Goal: Task Accomplishment & Management: Complete application form

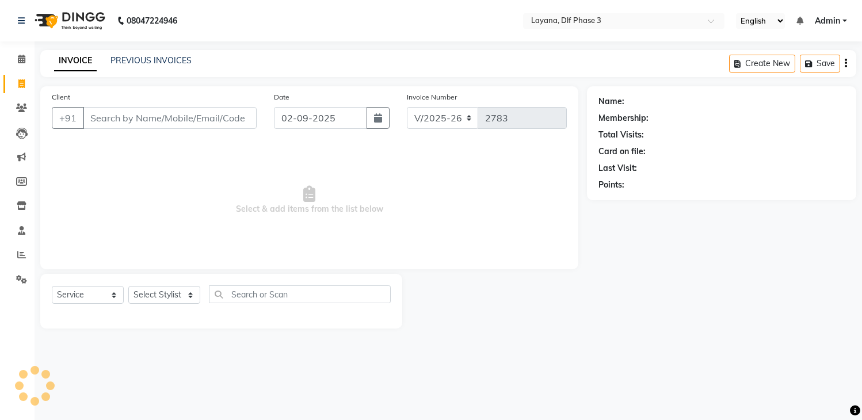
select select "6973"
select select "service"
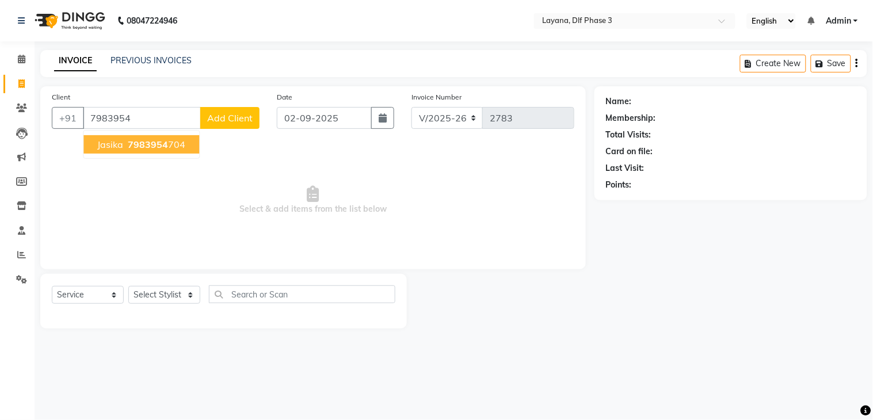
click at [131, 139] on span "7983954" at bounding box center [148, 145] width 40 height 12
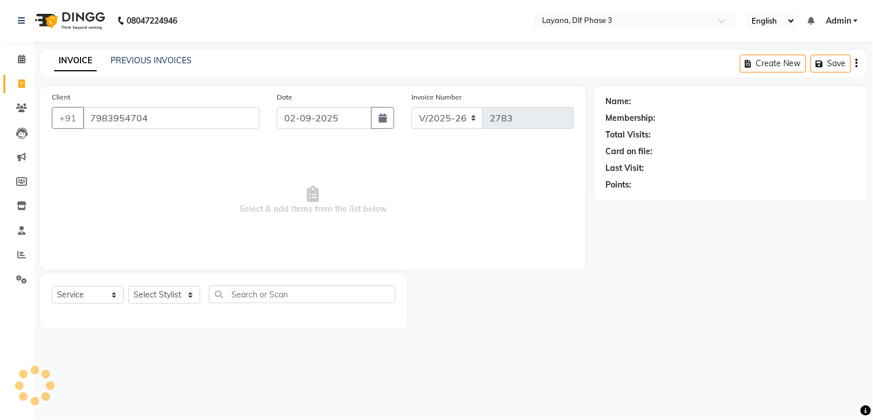
type input "7983954704"
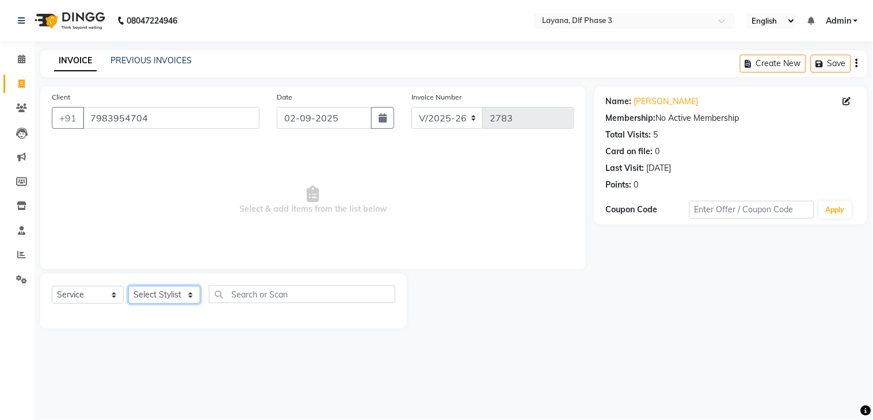
click at [181, 293] on select "Select Stylist Aakhil Attul [PERSON_NAME] [PERSON_NAME][DATE] [PERSON_NAME] [PE…" at bounding box center [164, 295] width 72 height 18
select select "70193"
click at [128, 287] on select "Select Stylist Aakhil Attul [PERSON_NAME] [PERSON_NAME][DATE] [PERSON_NAME] [PE…" at bounding box center [164, 295] width 72 height 18
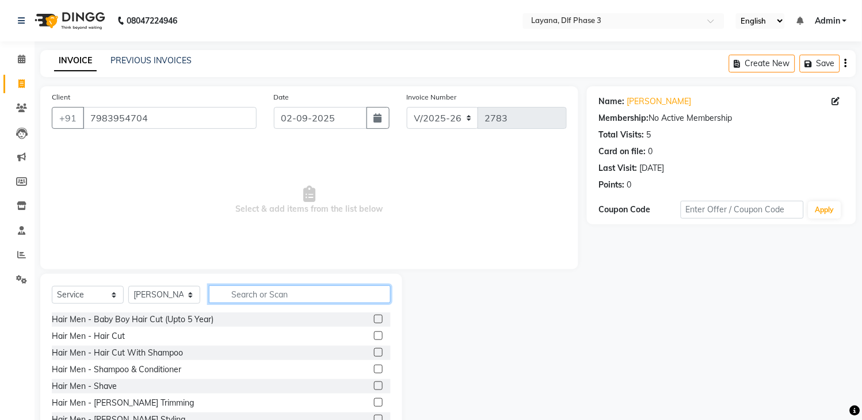
click at [279, 297] on input "text" at bounding box center [300, 294] width 182 height 18
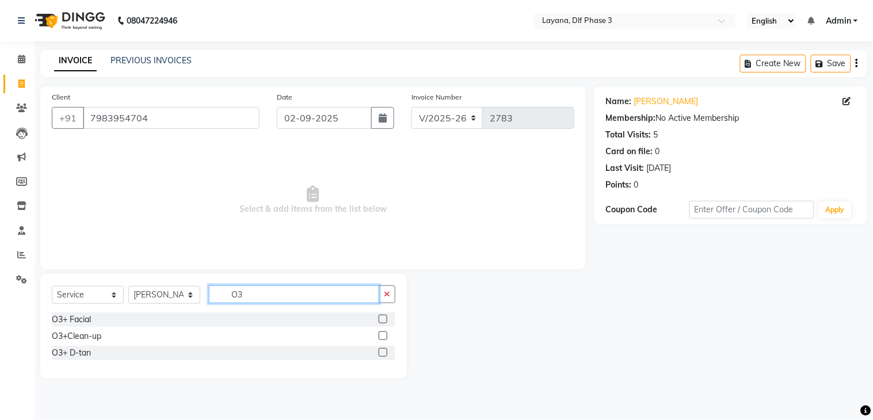
type input "O3"
click at [384, 320] on label at bounding box center [383, 319] width 9 height 9
click at [384, 320] on input "checkbox" at bounding box center [382, 319] width 7 height 7
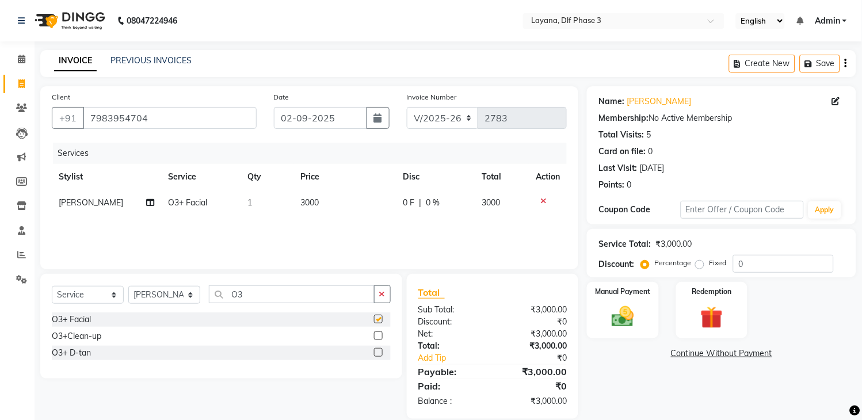
checkbox input "false"
click at [381, 296] on icon "button" at bounding box center [382, 294] width 6 height 8
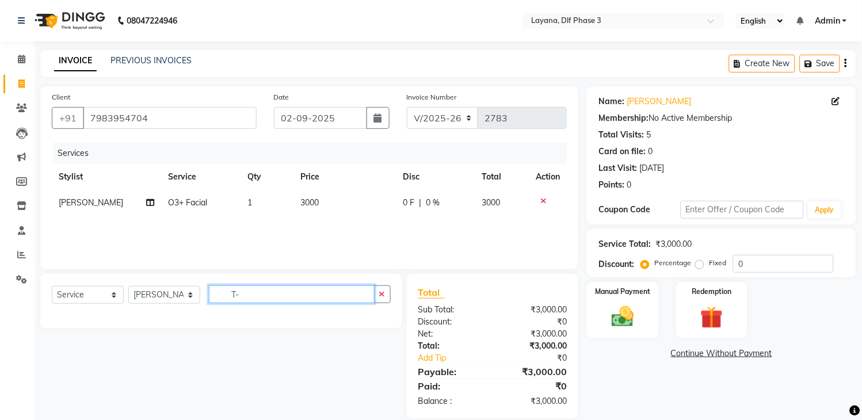
type input "T"
type input "C"
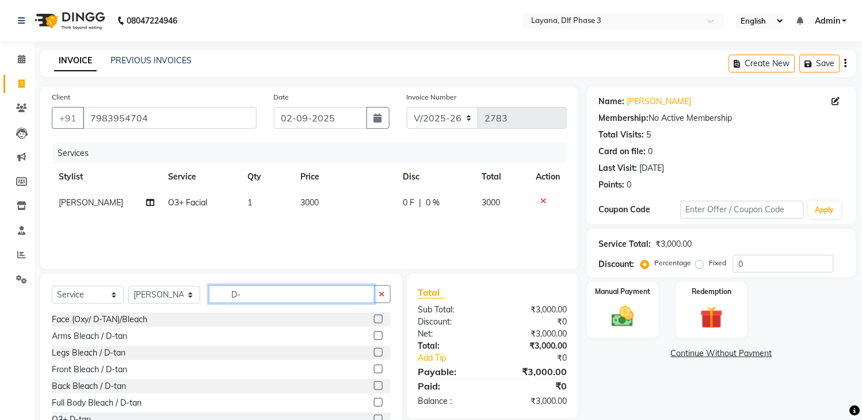
type input "D-"
click at [374, 318] on label at bounding box center [378, 319] width 9 height 9
click at [374, 318] on input "checkbox" at bounding box center [377, 319] width 7 height 7
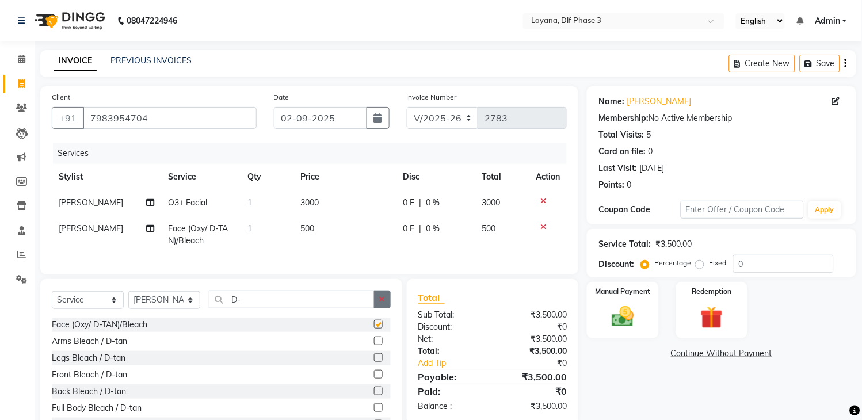
checkbox input "false"
click at [384, 303] on button "button" at bounding box center [382, 300] width 17 height 18
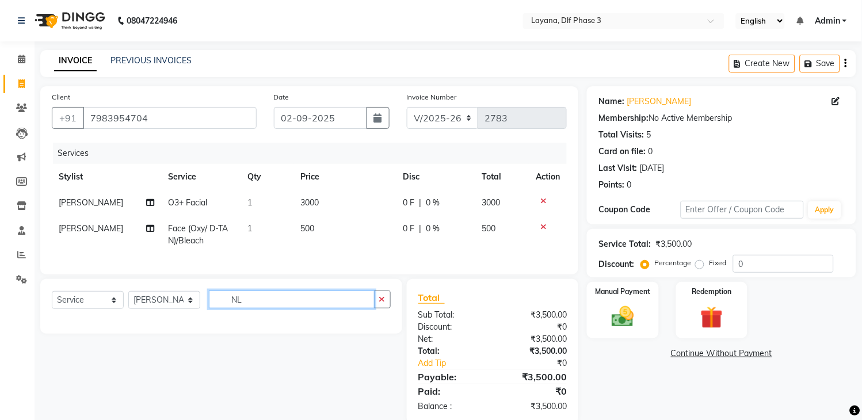
type input "N"
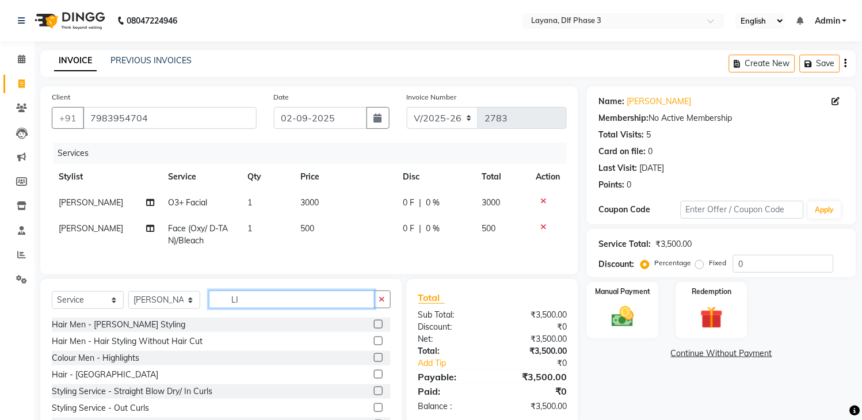
type input "L"
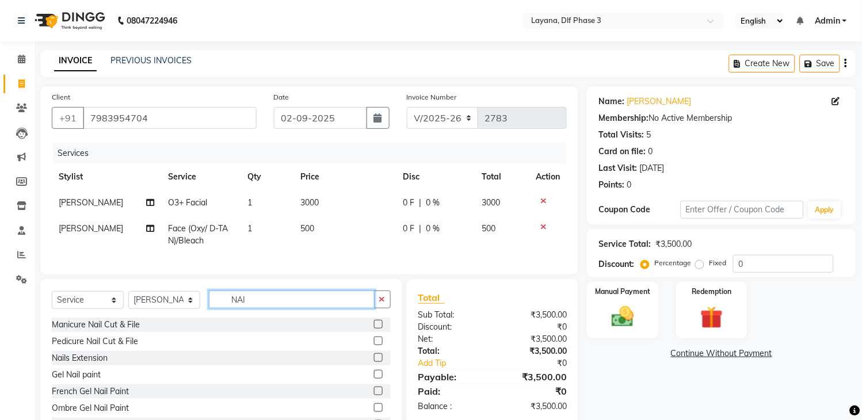
type input "NAI"
click at [374, 379] on label at bounding box center [378, 374] width 9 height 9
click at [374, 379] on input "checkbox" at bounding box center [377, 374] width 7 height 7
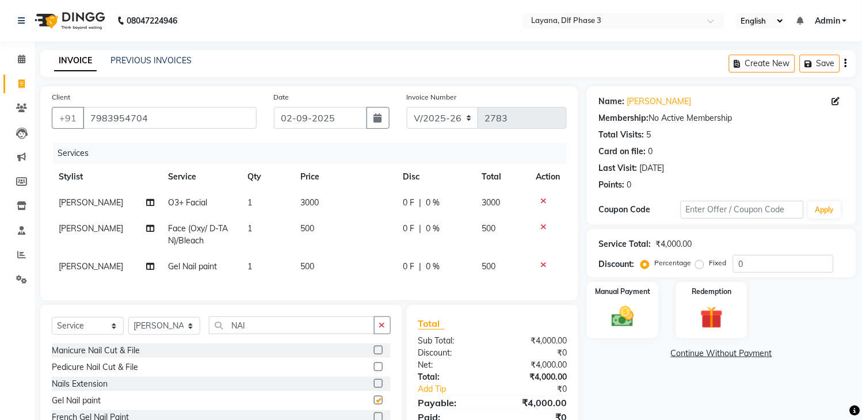
checkbox input "false"
click at [374, 328] on button "button" at bounding box center [382, 326] width 17 height 18
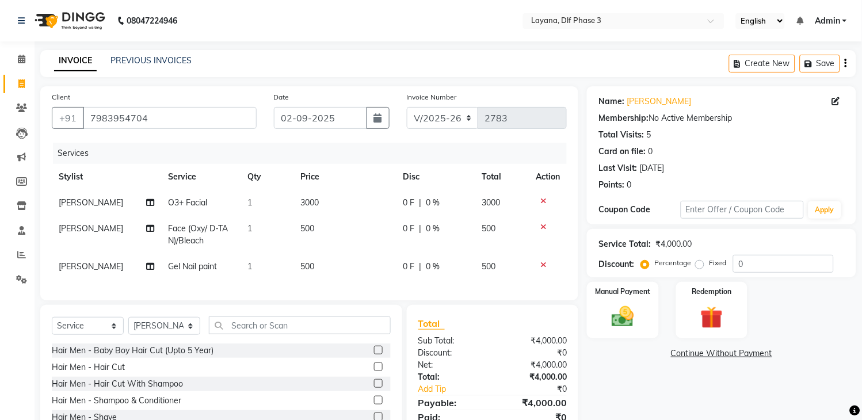
click at [317, 266] on td "500" at bounding box center [345, 267] width 102 height 26
select select "70193"
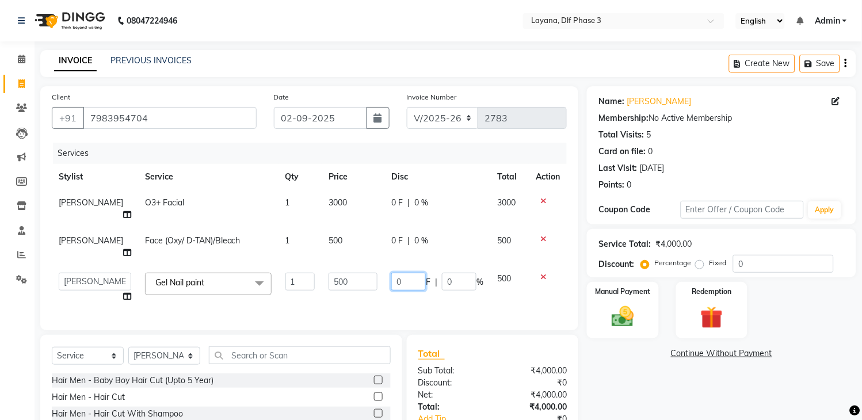
click at [406, 273] on input "0" at bounding box center [408, 282] width 35 height 18
type input "0"
click at [401, 235] on div "0 F | 0 %" at bounding box center [437, 241] width 92 height 12
select select "70193"
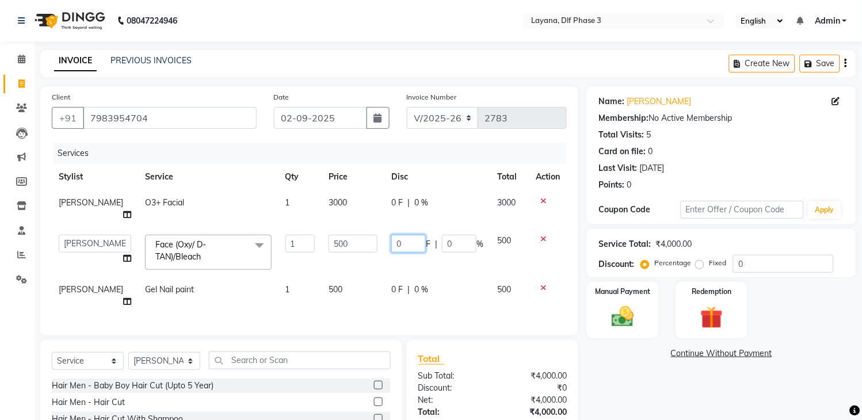
click at [407, 235] on input "0" at bounding box center [408, 244] width 35 height 18
type input "0500"
click at [616, 325] on img at bounding box center [623, 317] width 38 height 27
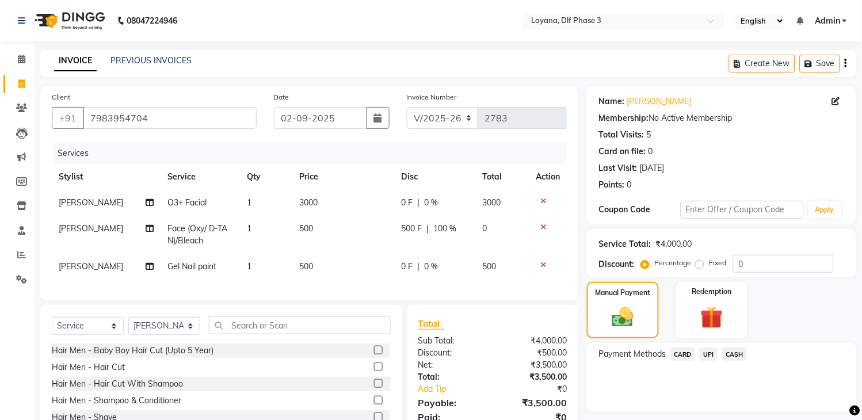
click at [705, 353] on span "UPI" at bounding box center [709, 354] width 18 height 13
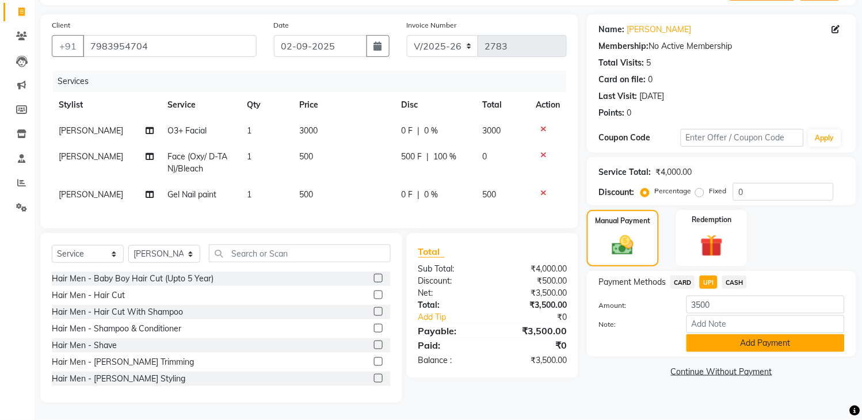
click at [756, 334] on button "Add Payment" at bounding box center [766, 343] width 158 height 18
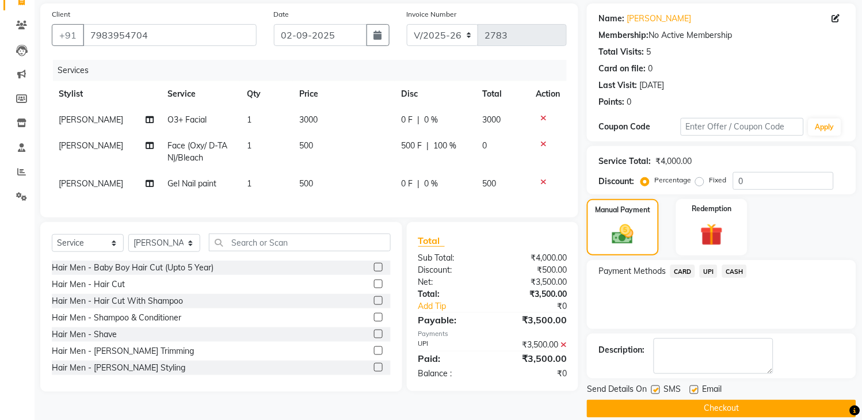
scroll to position [98, 0]
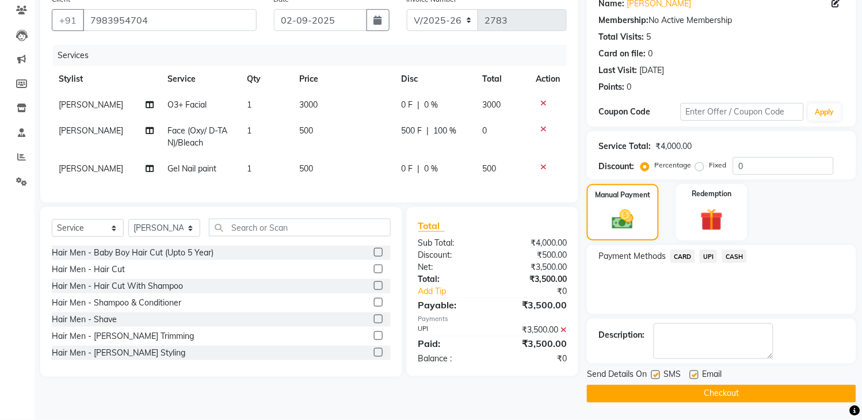
click at [701, 397] on button "Checkout" at bounding box center [721, 394] width 269 height 18
